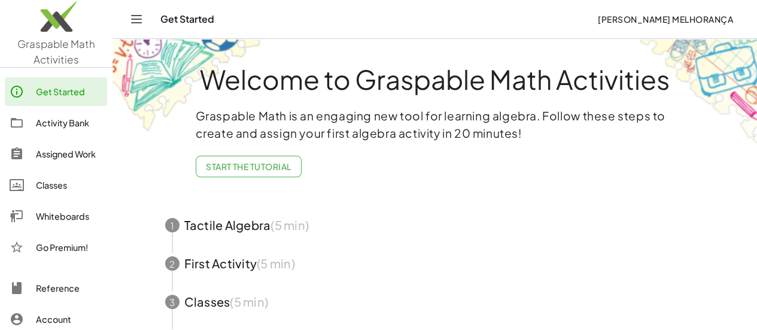
click at [56, 214] on div "Whiteboards" at bounding box center [69, 216] width 66 height 14
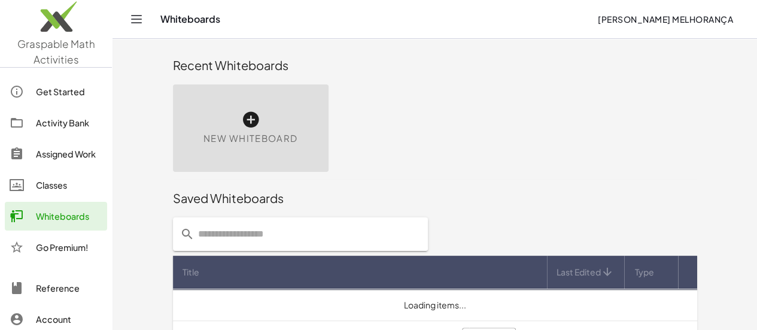
click at [207, 118] on div "New Whiteboard" at bounding box center [251, 127] width 156 height 87
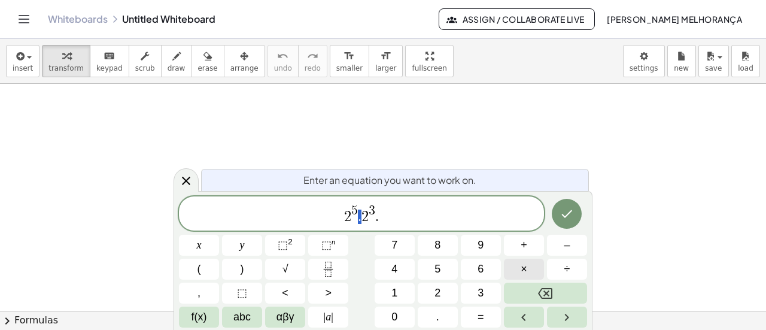
click at [531, 274] on button "×" at bounding box center [524, 268] width 40 height 21
drag, startPoint x: 428, startPoint y: 224, endPoint x: 379, endPoint y: 214, distance: 50.1
click at [379, 214] on span "2 5 · 2 3 ." at bounding box center [361, 214] width 365 height 22
click at [522, 270] on span "×" at bounding box center [524, 269] width 7 height 16
click at [330, 217] on span "2" at bounding box center [330, 216] width 7 height 14
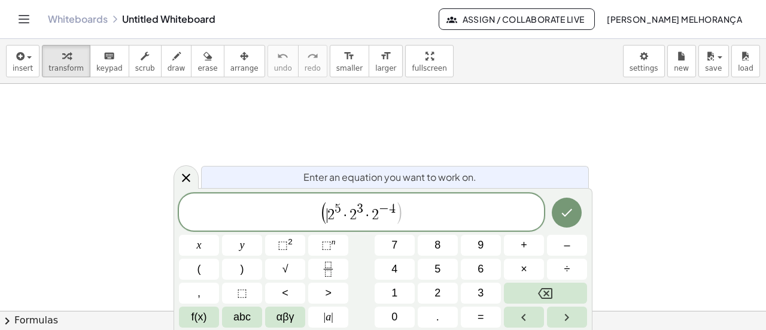
click at [437, 221] on span "( ​ 2 5 · 2 3 · 2 − 4 )" at bounding box center [361, 212] width 365 height 25
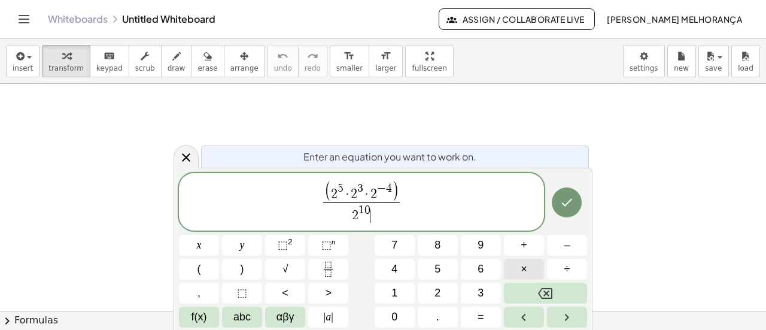
click at [527, 266] on span "×" at bounding box center [524, 269] width 7 height 16
click at [573, 206] on icon "Done" at bounding box center [566, 202] width 14 height 14
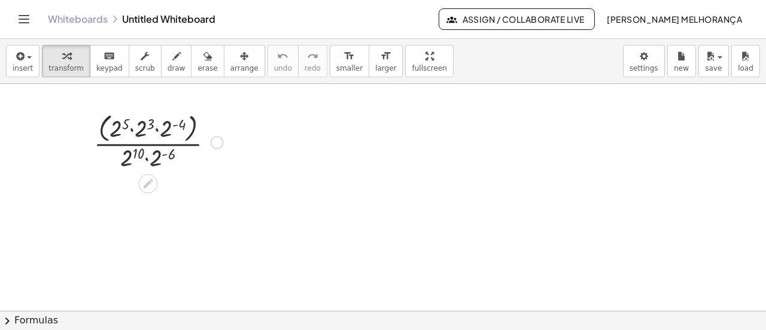
click at [132, 131] on div at bounding box center [158, 140] width 141 height 63
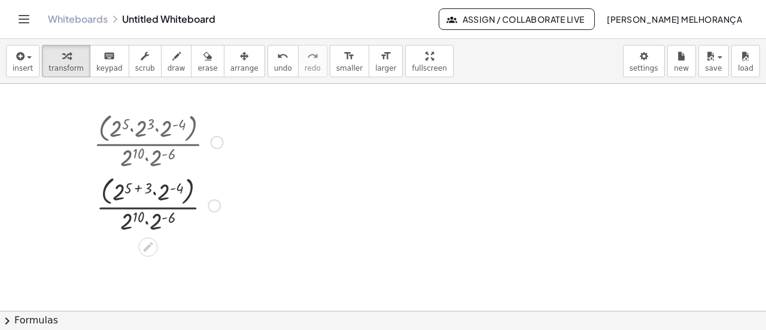
click at [154, 192] on div at bounding box center [158, 203] width 141 height 63
click at [147, 218] on div at bounding box center [158, 204] width 141 height 60
click at [145, 189] on div at bounding box center [158, 204] width 141 height 60
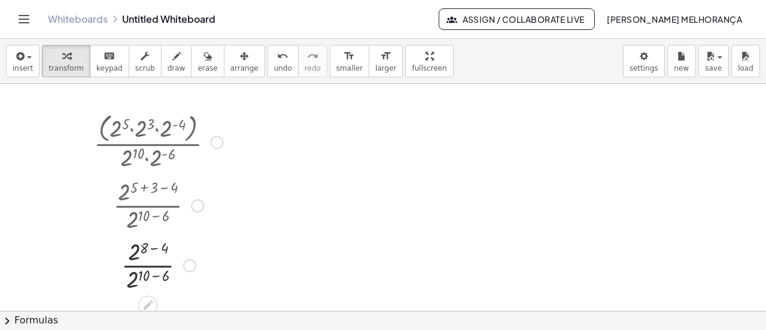
click at [156, 246] on div at bounding box center [158, 264] width 141 height 60
click at [156, 275] on div at bounding box center [147, 277] width 19 height 19
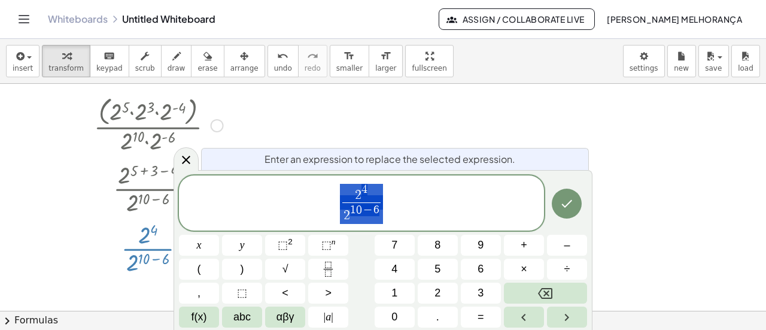
scroll to position [17, 0]
click at [497, 123] on div at bounding box center [383, 294] width 766 height 455
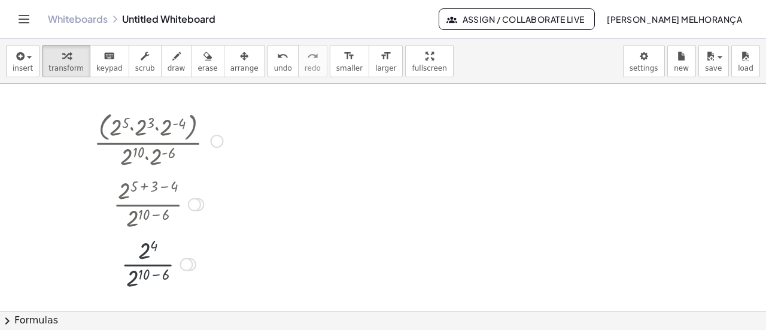
scroll to position [0, 0]
click at [155, 272] on div at bounding box center [158, 264] width 141 height 60
click at [157, 277] on div at bounding box center [158, 264] width 141 height 60
click at [146, 266] on div at bounding box center [158, 264] width 141 height 60
